Goal: Information Seeking & Learning: Learn about a topic

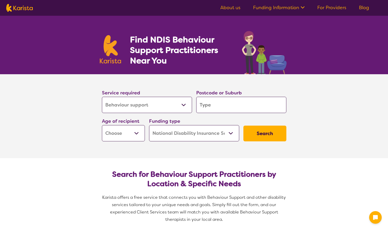
select select "Behaviour support"
select select "NDIS"
select select "Behaviour support"
select select "NDIS"
drag, startPoint x: 0, startPoint y: 0, endPoint x: 215, endPoint y: 106, distance: 239.7
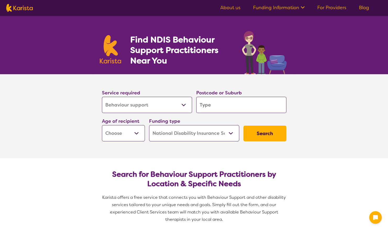
click at [215, 106] on input "search" at bounding box center [241, 105] width 90 height 16
type input "M"
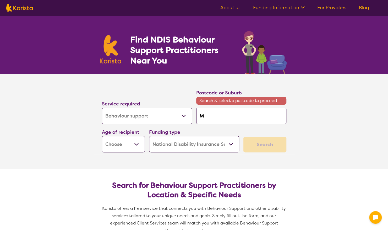
type input "Mo"
type input "Mou"
type input "Moun"
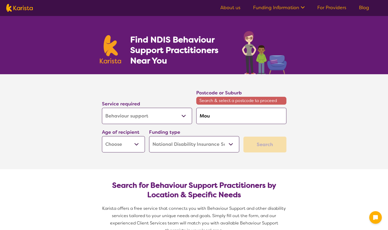
type input "Moun"
type input "Mount"
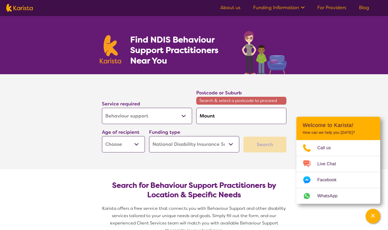
type input "Mount"
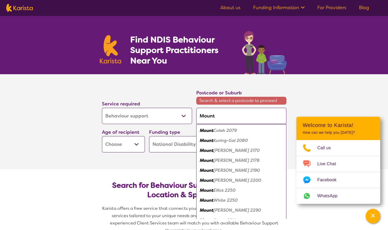
type input "Mount G"
type input "[GEOGRAPHIC_DATA]"
type input "Mount Gam"
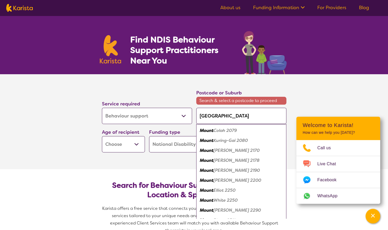
type input "Mount Gam"
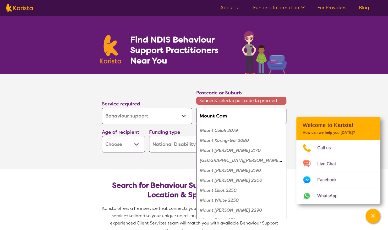
type input "Mount Gamb"
type input "Mount Gambi"
type input "[GEOGRAPHIC_DATA]"
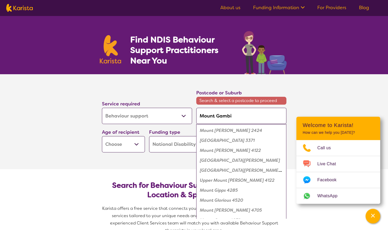
type input "[GEOGRAPHIC_DATA]"
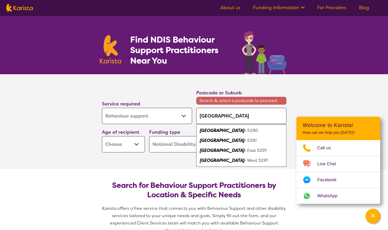
type input "Mount Gambier"
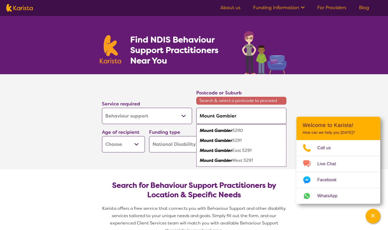
click at [236, 129] on em "5290" at bounding box center [237, 131] width 11 height 6
type input "5290"
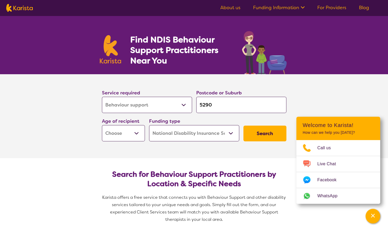
click at [213, 133] on select "Home Care Package (HCP) National Disability Insurance Scheme (NDIS) I don't know" at bounding box center [194, 133] width 90 height 16
select select "i-don-t-know"
click at [149, 125] on select "Home Care Package (HCP) National Disability Insurance Scheme (NDIS) I don't know" at bounding box center [194, 133] width 90 height 16
select select "i-don-t-know"
click at [120, 136] on select "Early Childhood - 0 to 9 Child - 10 to 11 Adolescent - 12 to 17 Adult - 18 to 6…" at bounding box center [123, 133] width 43 height 16
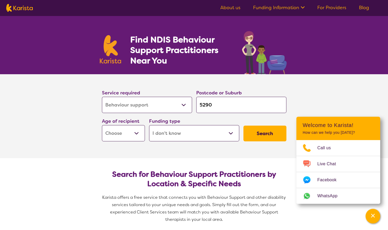
select select "AS"
click at [102, 125] on select "Early Childhood - 0 to 9 Child - 10 to 11 Adolescent - 12 to 17 Adult - 18 to 6…" at bounding box center [123, 133] width 43 height 16
select select "AS"
click at [260, 136] on button "Search" at bounding box center [264, 134] width 43 height 16
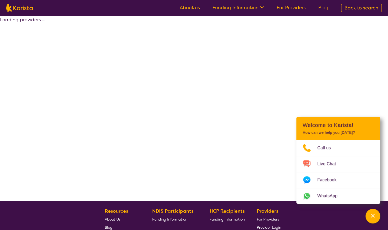
select select "Behaviour support"
select select "AS"
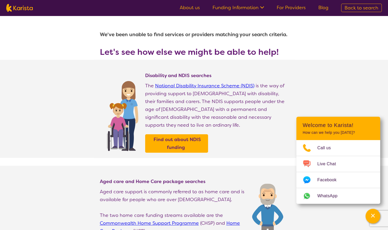
select select "Behaviour support"
select select "AS"
select select "NDIS"
select select "Behaviour support"
select select "AS"
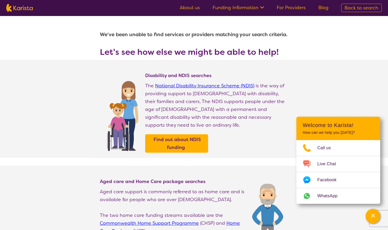
select select "NDIS"
